Goal: Task Accomplishment & Management: Manage account settings

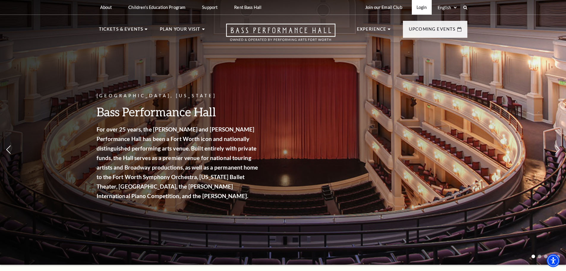
click at [417, 7] on link "Login" at bounding box center [422, 7] width 20 height 15
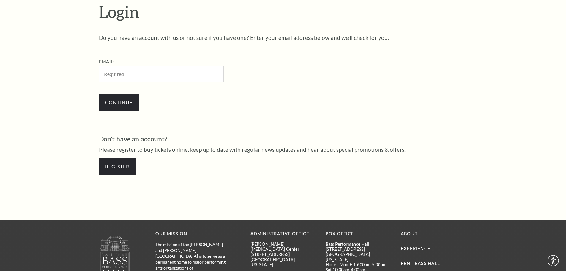
scroll to position [199, 0]
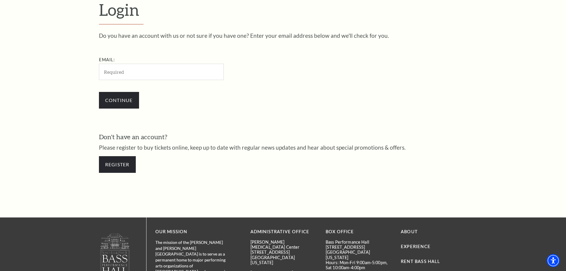
click at [120, 72] on input "Email:" at bounding box center [161, 72] width 125 height 16
paste input "[PERSON_NAME][EMAIL_ADDRESS][DOMAIN_NAME]"
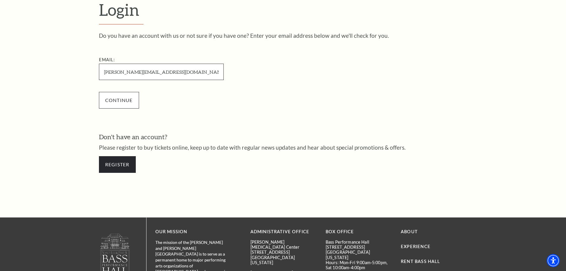
type input "[PERSON_NAME][EMAIL_ADDRESS][DOMAIN_NAME]"
click at [132, 102] on input "Continue" at bounding box center [119, 100] width 40 height 17
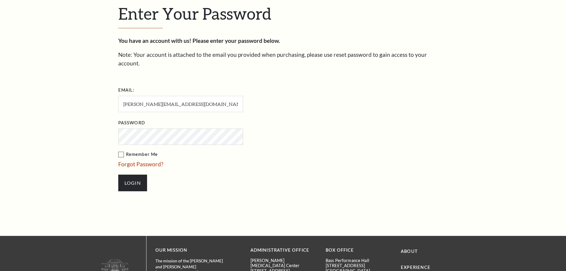
scroll to position [205, 0]
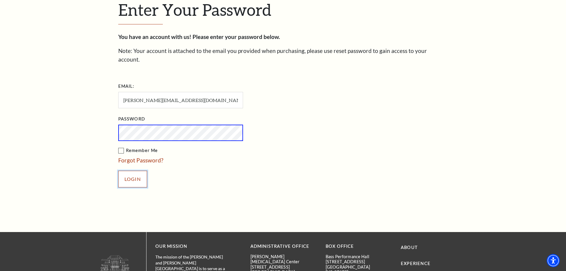
click at [144, 171] on input "Login" at bounding box center [132, 179] width 29 height 17
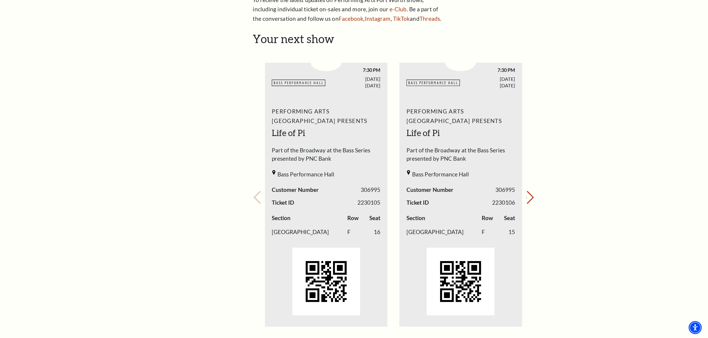
scroll to position [222, 0]
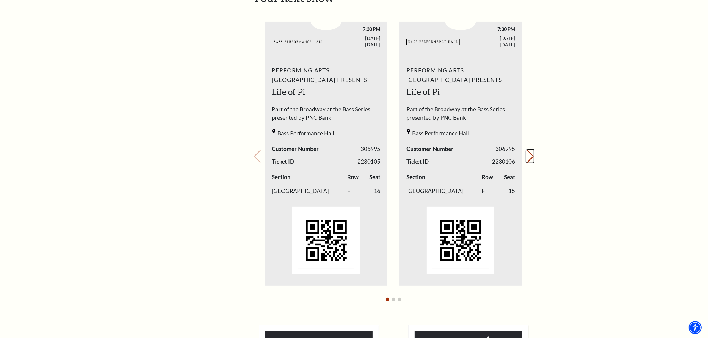
click at [527, 158] on button "Next slide." at bounding box center [530, 156] width 8 height 13
drag, startPoint x: 646, startPoint y: 242, endPoint x: 650, endPoint y: 239, distance: 4.9
click at [566, 242] on div "My Account Home My Profile Upcoming Performances Past Performances Loading... M…" at bounding box center [354, 217] width 708 height 844
click at [527, 156] on button "Next slide." at bounding box center [530, 156] width 8 height 13
click at [566, 76] on div "My Account Home My Profile Upcoming Performances Past Performances Loading... M…" at bounding box center [354, 217] width 708 height 844
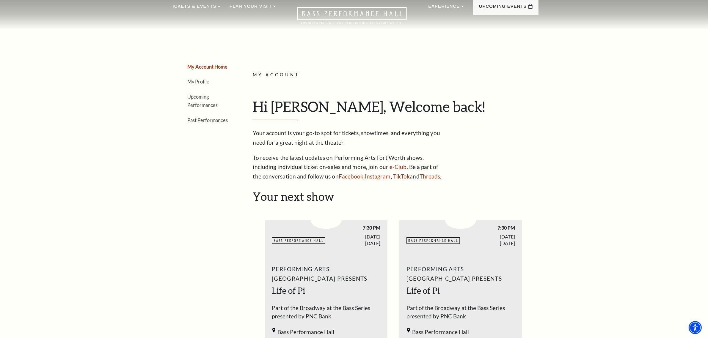
scroll to position [0, 0]
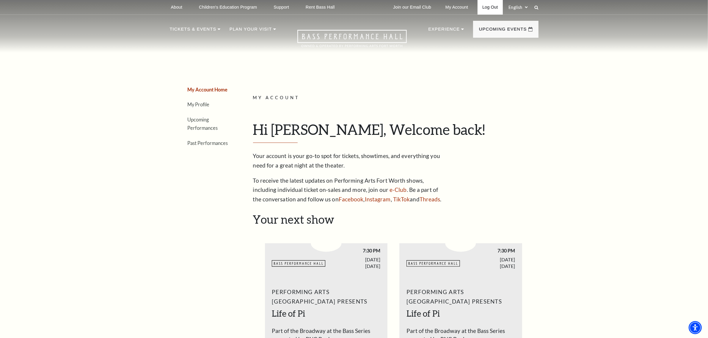
click at [491, 4] on link "Log Out" at bounding box center [490, 7] width 25 height 15
